Goal: Task Accomplishment & Management: Use online tool/utility

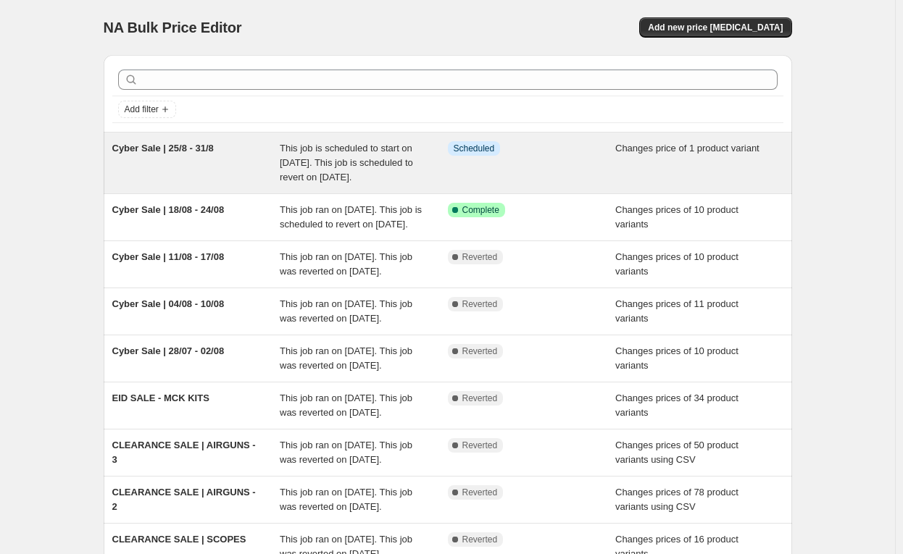
click at [241, 154] on div "Cyber Sale | 25/8 - 31/8" at bounding box center [196, 162] width 168 height 43
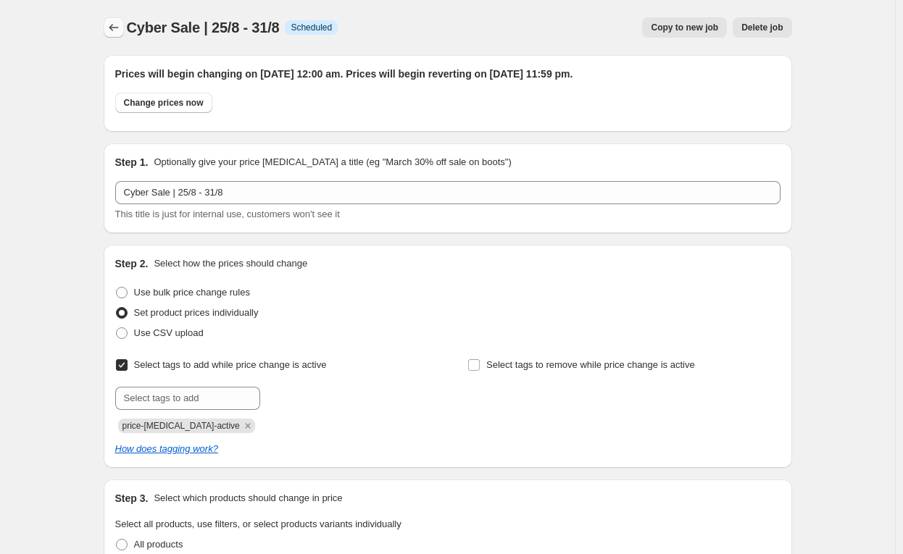
click at [117, 29] on icon "Price change jobs" at bounding box center [113, 27] width 14 height 14
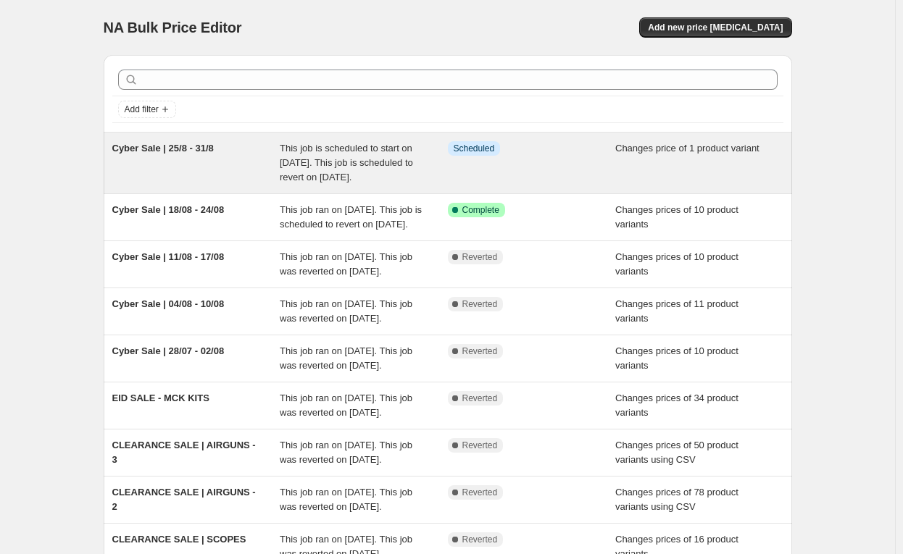
click at [264, 157] on div "Cyber Sale | 25/8 - 31/8" at bounding box center [196, 162] width 168 height 43
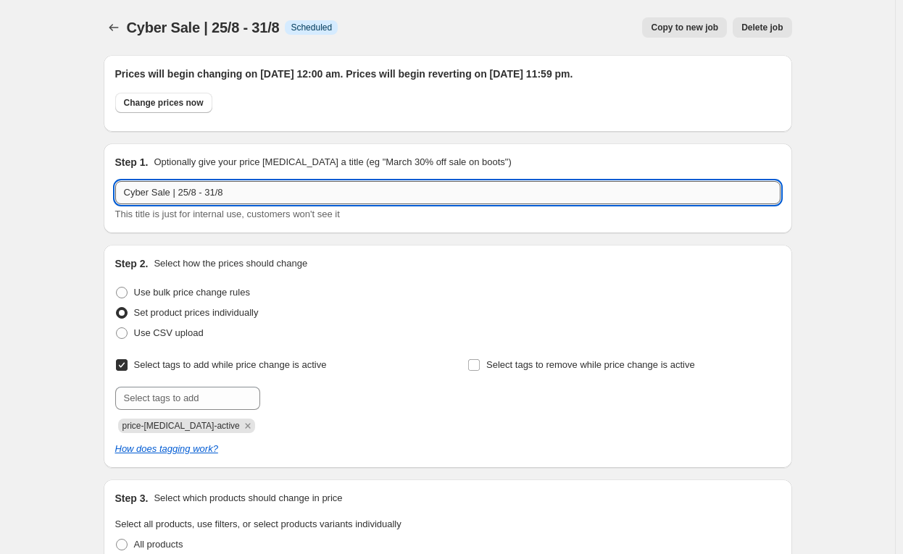
click at [193, 194] on input "Cyber Sale | 25/8 - 31/8" at bounding box center [447, 192] width 665 height 23
type input "Cyber Sale | 25/08 - 31/08"
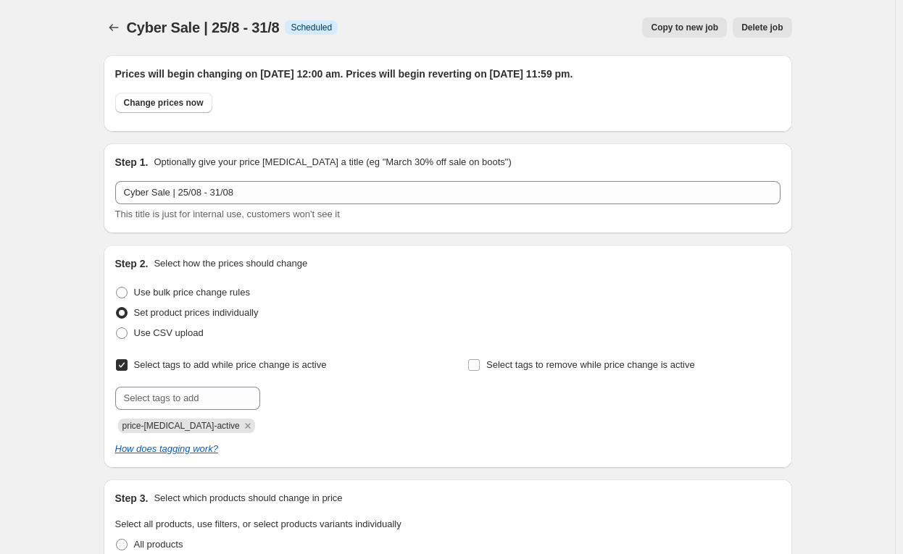
click at [423, 268] on div "Step 2. Select how the prices should change" at bounding box center [447, 263] width 665 height 14
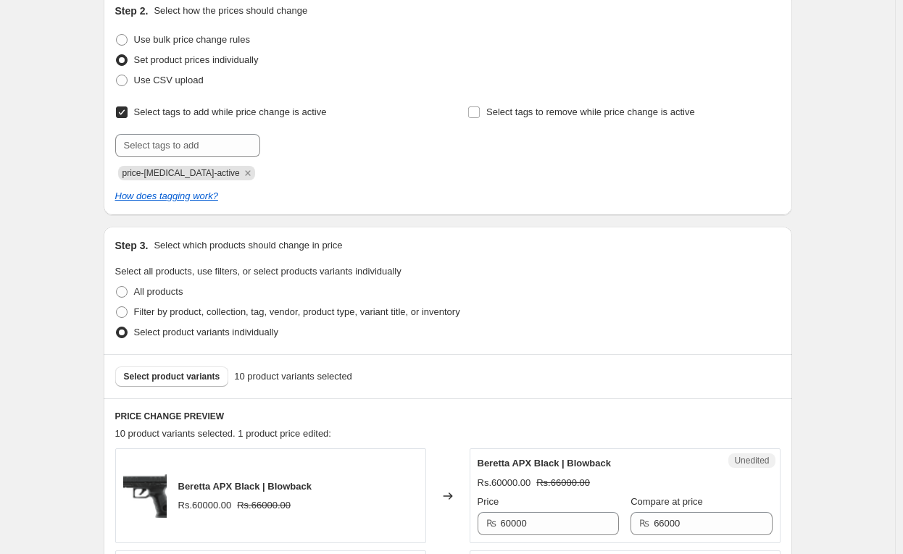
scroll to position [256, 0]
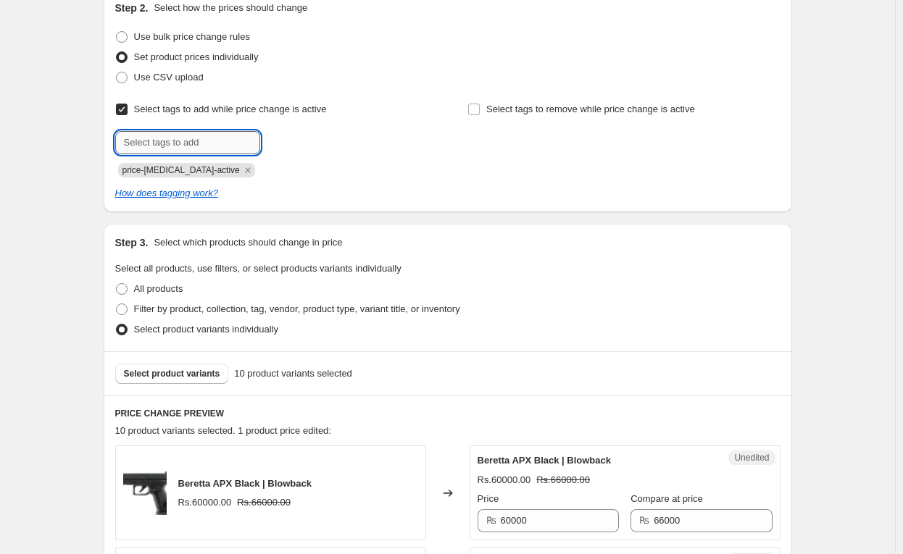
click at [226, 136] on input "text" at bounding box center [187, 142] width 145 height 23
type input "cybersale"
click at [297, 141] on span "cybersale" at bounding box center [311, 141] width 40 height 10
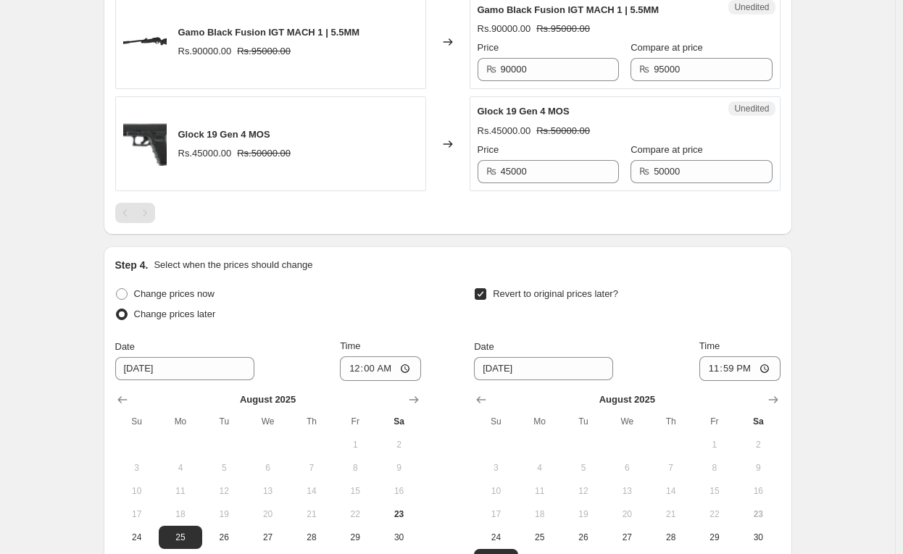
scroll to position [1707, 0]
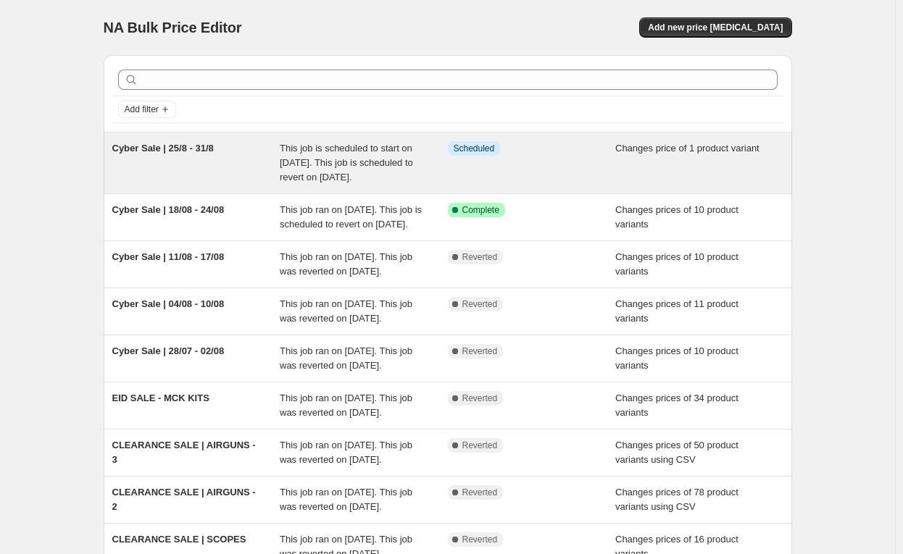
click at [200, 164] on div "Cyber Sale | 25/8 - 31/8" at bounding box center [196, 162] width 168 height 43
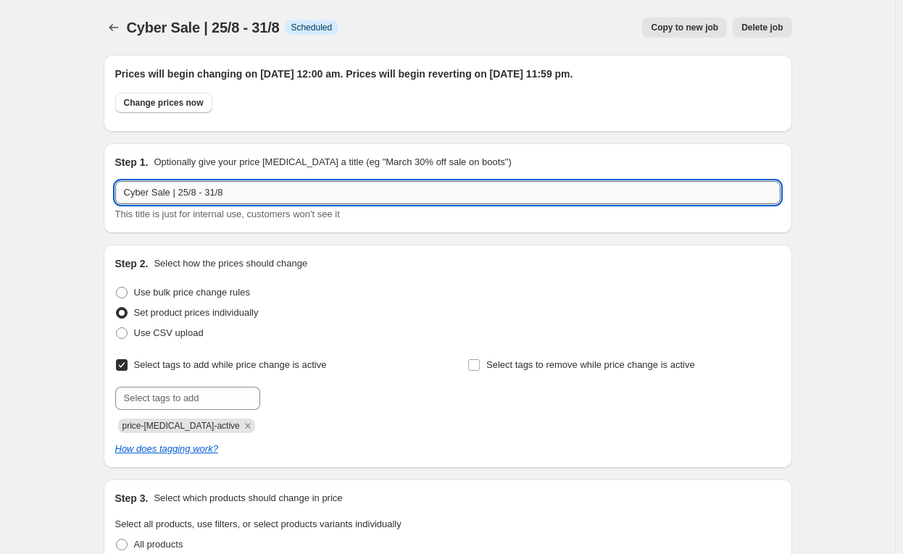
click at [191, 196] on input "Cyber Sale | 25/8 - 31/8" at bounding box center [447, 192] width 665 height 23
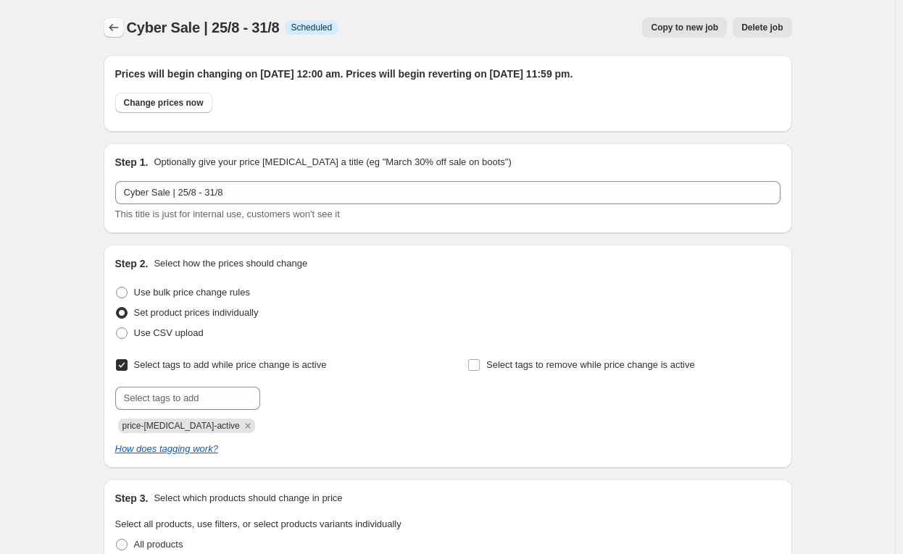
click at [113, 30] on icon "Price change jobs" at bounding box center [113, 27] width 14 height 14
